Goal: Task Accomplishment & Management: Manage account settings

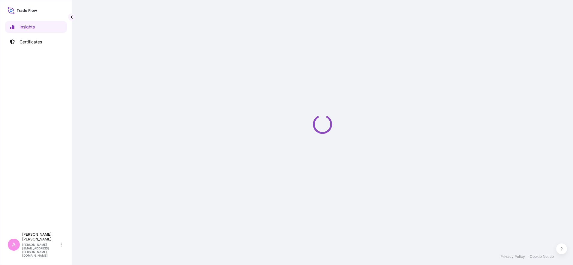
select select "2025"
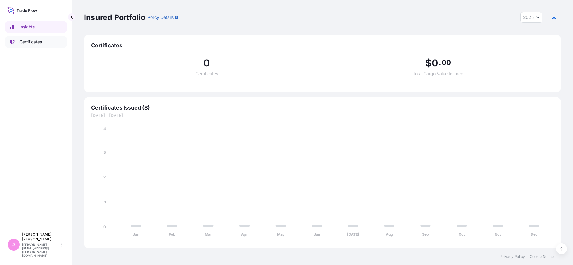
click at [23, 42] on p "Certificates" at bounding box center [30, 42] width 22 height 6
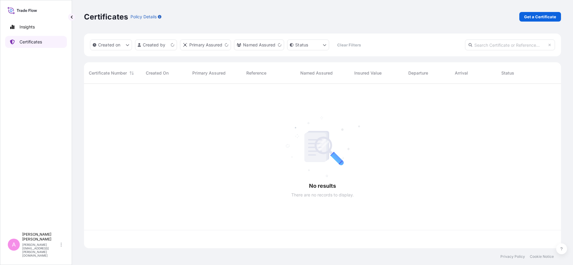
scroll to position [162, 471]
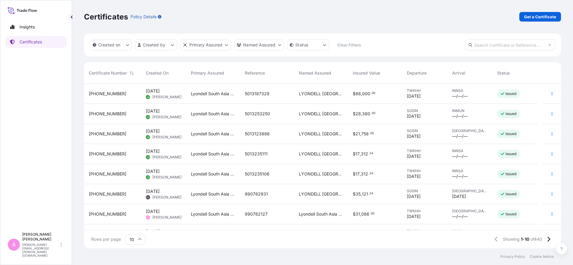
click at [509, 45] on input "text" at bounding box center [510, 45] width 90 height 11
paste input "5013189926"
type input "5013189926"
click at [546, 14] on p "Get a Certificate" at bounding box center [540, 17] width 32 height 6
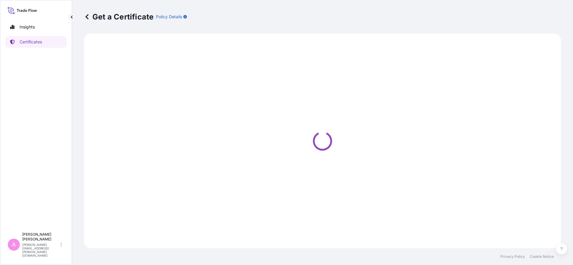
select select "Sea"
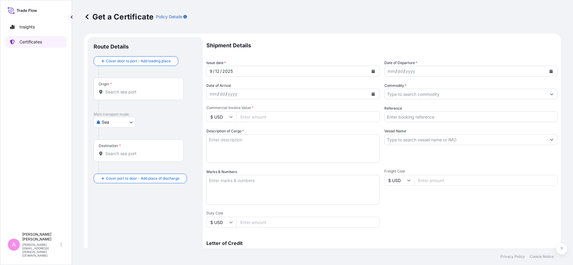
click at [48, 44] on link "Certificates" at bounding box center [36, 42] width 62 height 12
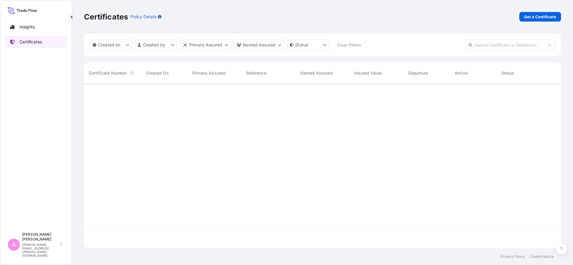
scroll to position [162, 471]
click at [506, 45] on input "text" at bounding box center [510, 45] width 90 height 11
paste input "5013189926"
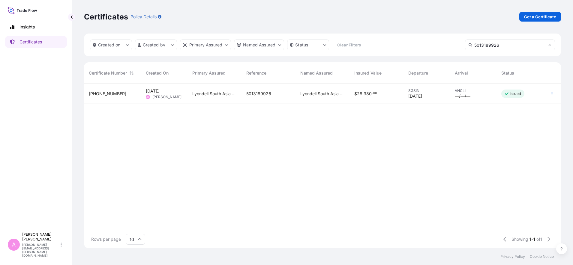
type input "5013189926"
click at [240, 97] on div "Lyondell South Asia Pte Ltd." at bounding box center [214, 94] width 54 height 20
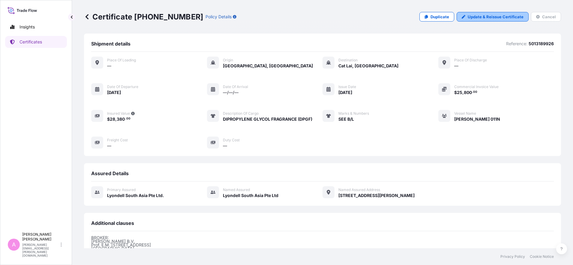
click at [474, 18] on p "Update & Reissue Certificate" at bounding box center [496, 17] width 56 height 6
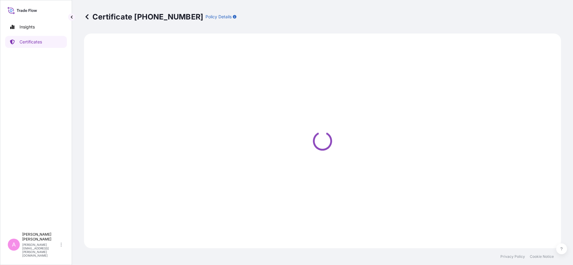
select select "Sea"
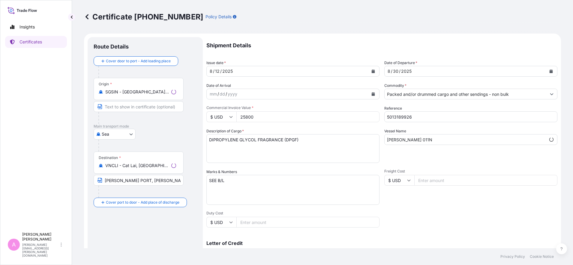
select select "32022"
click at [550, 70] on icon "Calendar" at bounding box center [551, 72] width 3 height 4
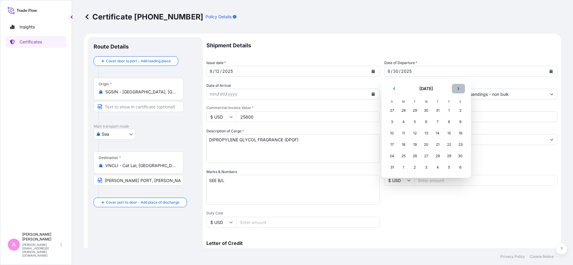
click at [458, 89] on icon "Next" at bounding box center [459, 89] width 4 height 4
click at [436, 122] on div "11" at bounding box center [437, 122] width 11 height 11
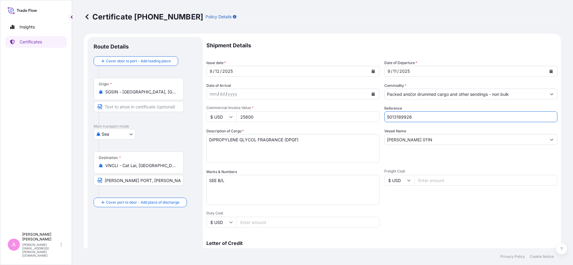
drag, startPoint x: 424, startPoint y: 119, endPoint x: 357, endPoint y: 109, distance: 67.7
click at [357, 109] on div "Shipment Details Issue date * 8 / 12 / 2025 Date of Departure * 9 / 11 / 2025 D…" at bounding box center [381, 180] width 351 height 286
paste input "990783750"
type input "990783750"
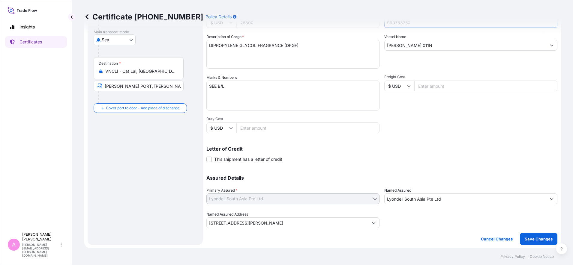
scroll to position [95, 0]
click at [525, 241] on p "Save Changes" at bounding box center [539, 239] width 28 height 6
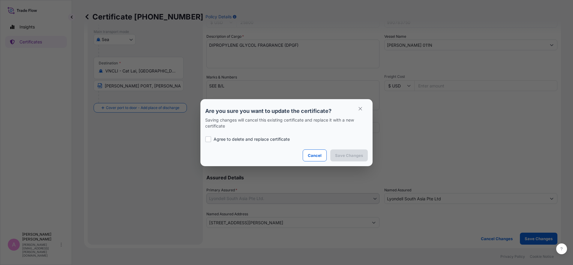
click at [226, 137] on p "Agree to delete and replace certificate" at bounding box center [252, 139] width 76 height 6
checkbox input "true"
click at [346, 151] on button "Save Changes" at bounding box center [348, 156] width 37 height 12
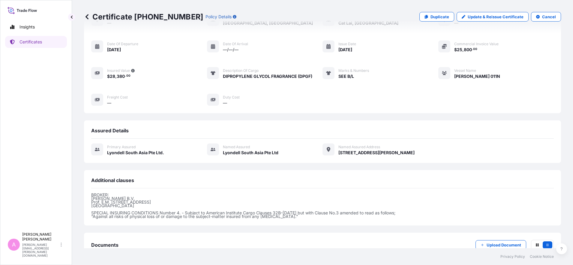
scroll to position [83, 0]
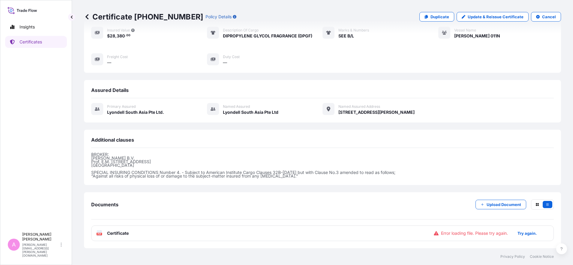
click at [124, 235] on span "Certificate" at bounding box center [118, 234] width 22 height 6
click at [99, 232] on icon at bounding box center [99, 234] width 5 height 6
click at [523, 233] on p "Try again." at bounding box center [526, 234] width 19 height 6
click at [141, 235] on link "PDF Certificate 2025-09-12T02:46:02.923424" at bounding box center [322, 234] width 463 height 16
click at [41, 45] on p "Certificates" at bounding box center [30, 42] width 22 height 6
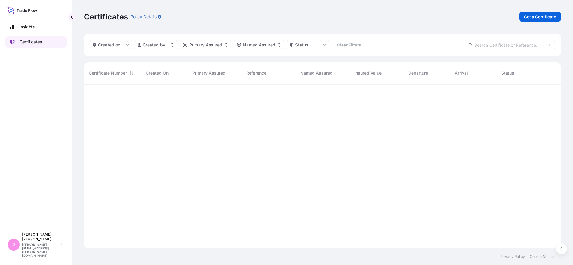
scroll to position [162, 471]
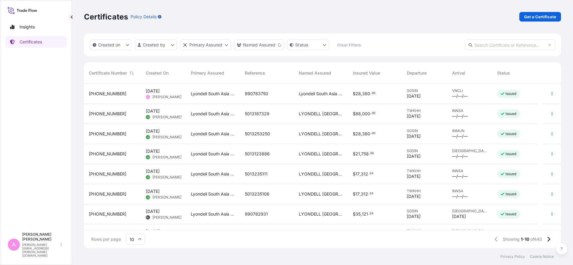
click at [511, 42] on input "text" at bounding box center [510, 45] width 90 height 11
paste input "5013189925"
type input "5013189925"
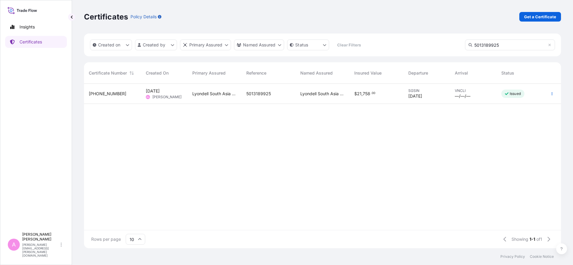
click at [170, 94] on div "Sep 8, 2025 AL Ann Lee" at bounding box center [164, 93] width 37 height 11
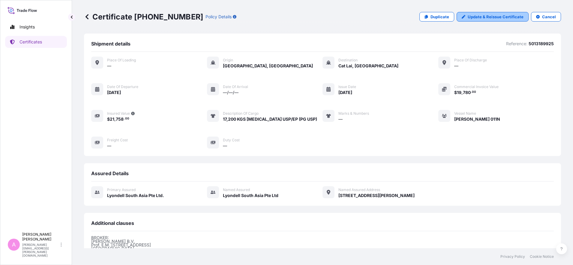
click at [502, 17] on p "Update & Reissue Certificate" at bounding box center [496, 17] width 56 height 6
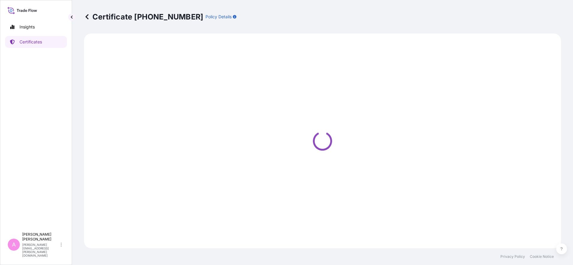
select select "Sea"
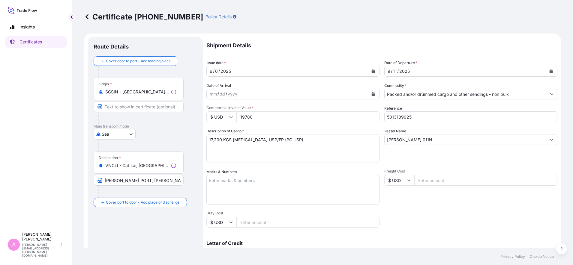
select select "32022"
drag, startPoint x: 420, startPoint y: 117, endPoint x: 355, endPoint y: 107, distance: 66.1
click at [355, 107] on div "Shipment Details Issue date * 6 / 6 / 2025 Date of Departure * 9 / 11 / 2025 Da…" at bounding box center [381, 180] width 351 height 286
paste input "990783751"
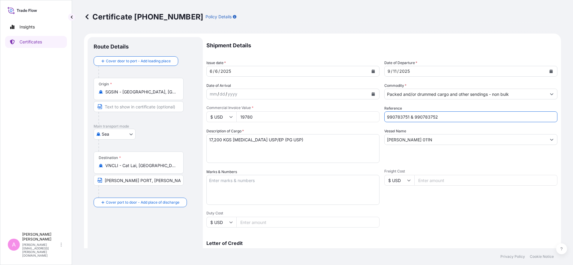
type input "990783751 & 990783752"
drag, startPoint x: 254, startPoint y: 115, endPoint x: 199, endPoint y: 108, distance: 55.6
click at [199, 108] on form "Route Details Cover door to port - Add loading place Place of loading Road / In…" at bounding box center [322, 189] width 477 height 310
type input "39560"
click at [213, 139] on textarea "17,200 KGS PROPYLENE GLYCOL USP/EP (PG USP)" at bounding box center [292, 148] width 173 height 29
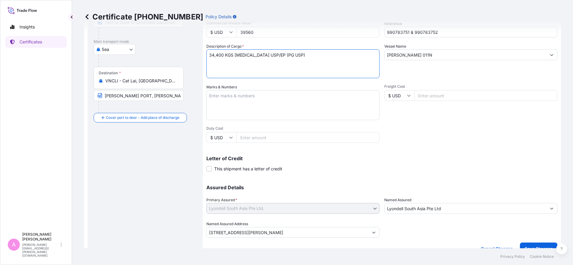
scroll to position [95, 0]
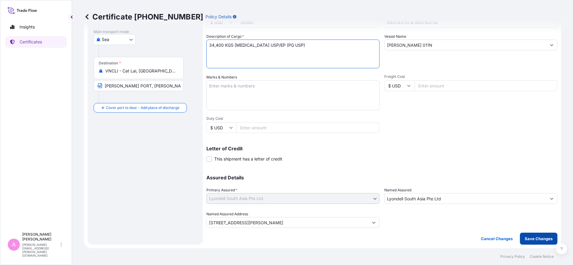
type textarea "34,400 KGS PROPYLENE GLYCOL USP/EP (PG USP)"
click at [529, 241] on p "Save Changes" at bounding box center [539, 239] width 28 height 6
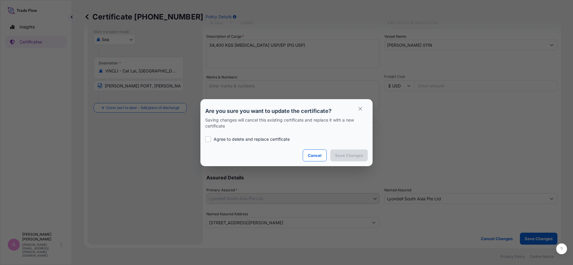
click at [249, 140] on p "Agree to delete and replace certificate" at bounding box center [252, 139] width 76 height 6
checkbox input "true"
click at [357, 155] on p "Save Changes" at bounding box center [349, 156] width 28 height 6
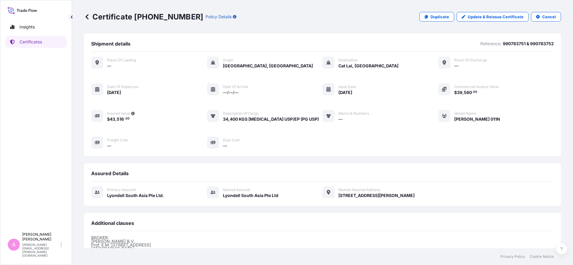
click at [297, 136] on div "Place of Loading — Origin Singapore, Singapore Destination Cat Lai, Vietnam Pla…" at bounding box center [322, 103] width 463 height 92
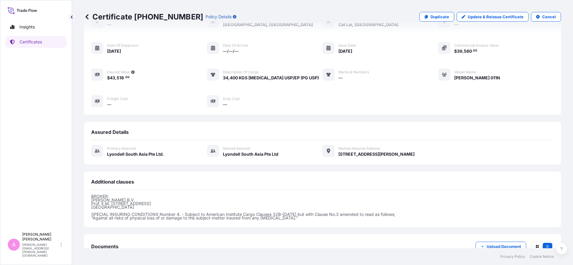
scroll to position [89, 0]
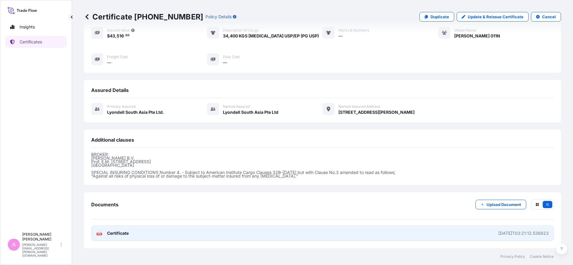
click at [133, 234] on link "PDF Certificate 2025-09-12T03:21:12.538823" at bounding box center [322, 234] width 463 height 16
